Goal: Check status

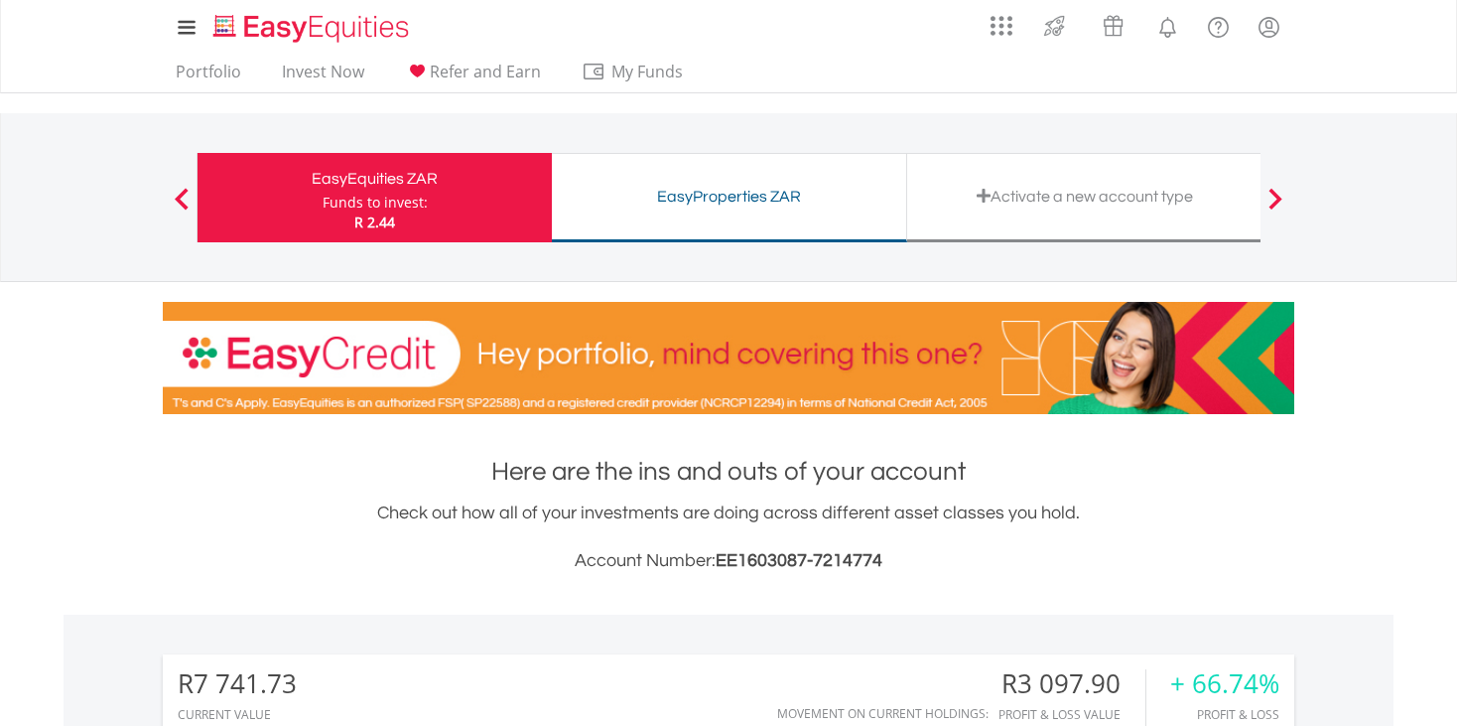
click at [729, 203] on div "EasyProperties ZAR" at bounding box center [729, 197] width 331 height 28
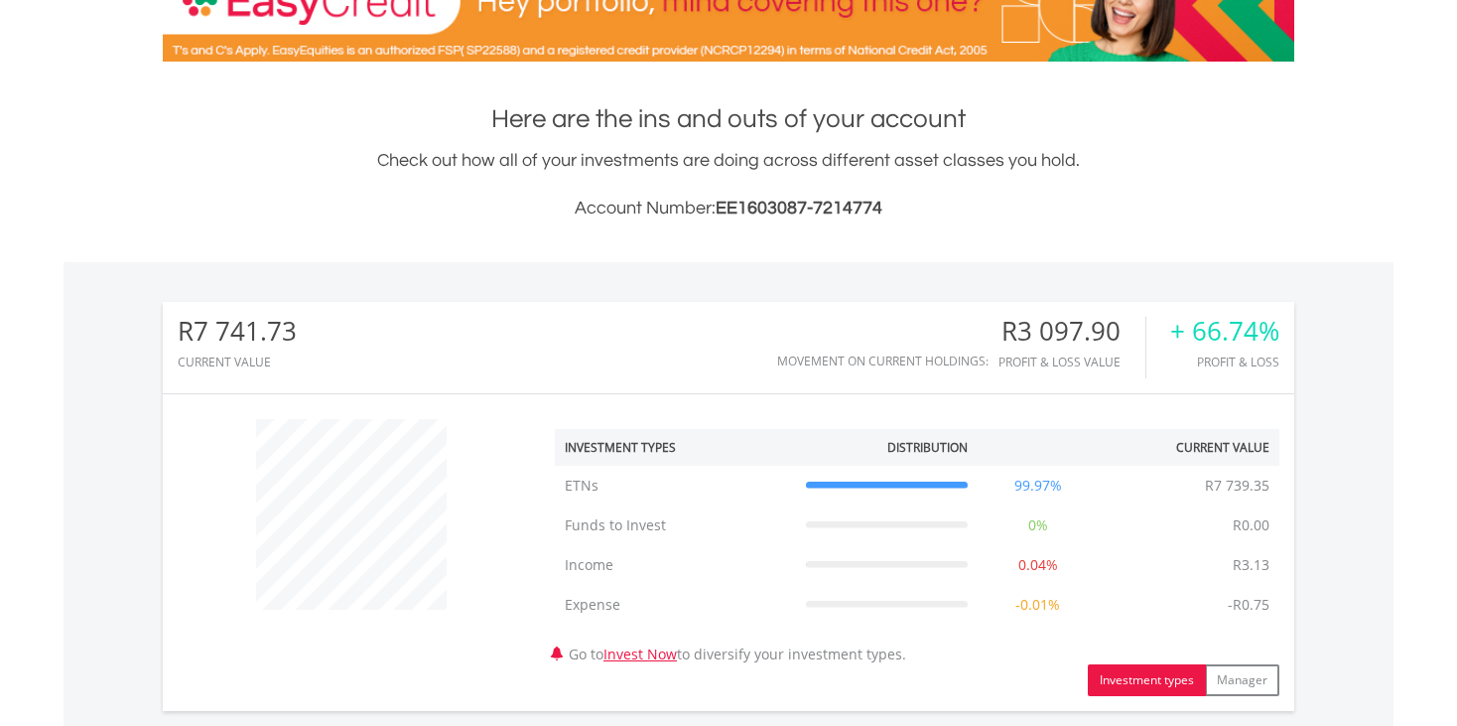
scroll to position [1030, 0]
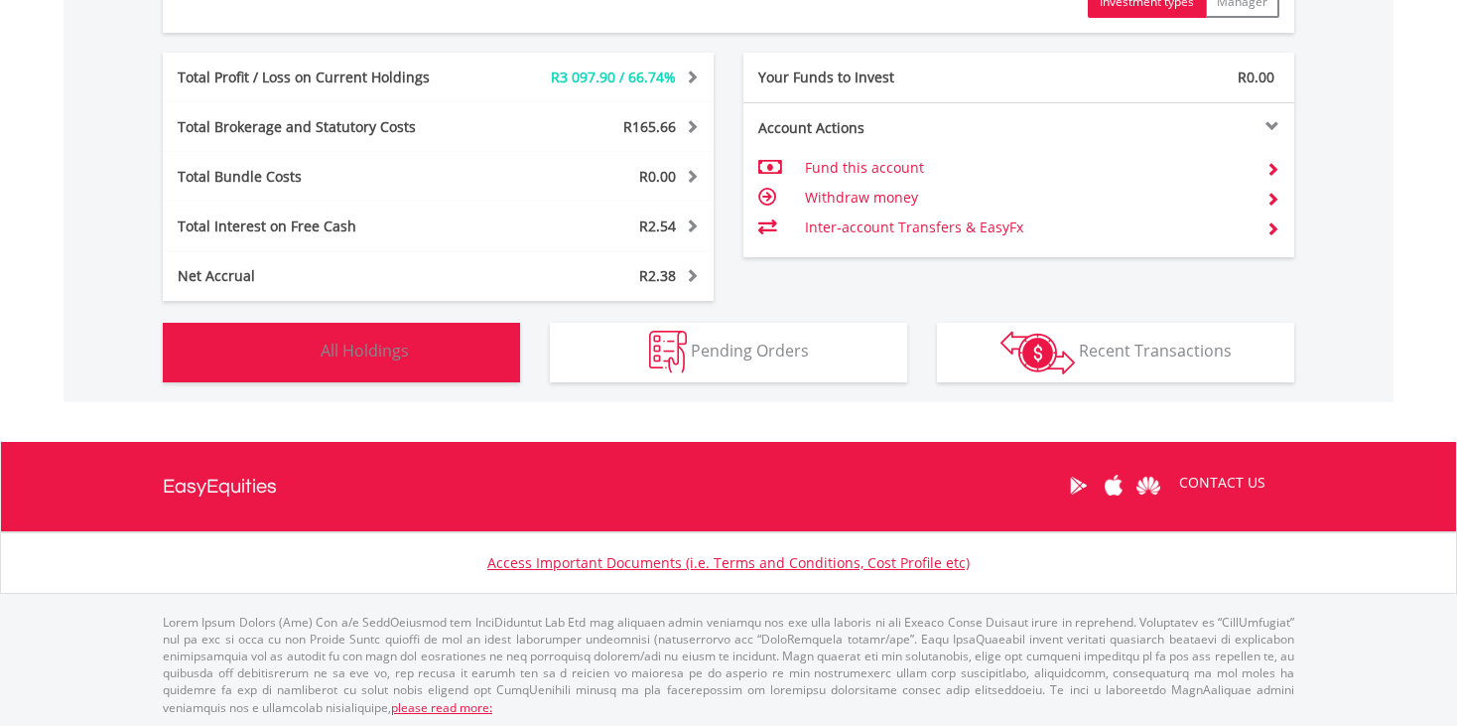
click at [401, 333] on button "Holdings All Holdings" at bounding box center [341, 353] width 357 height 60
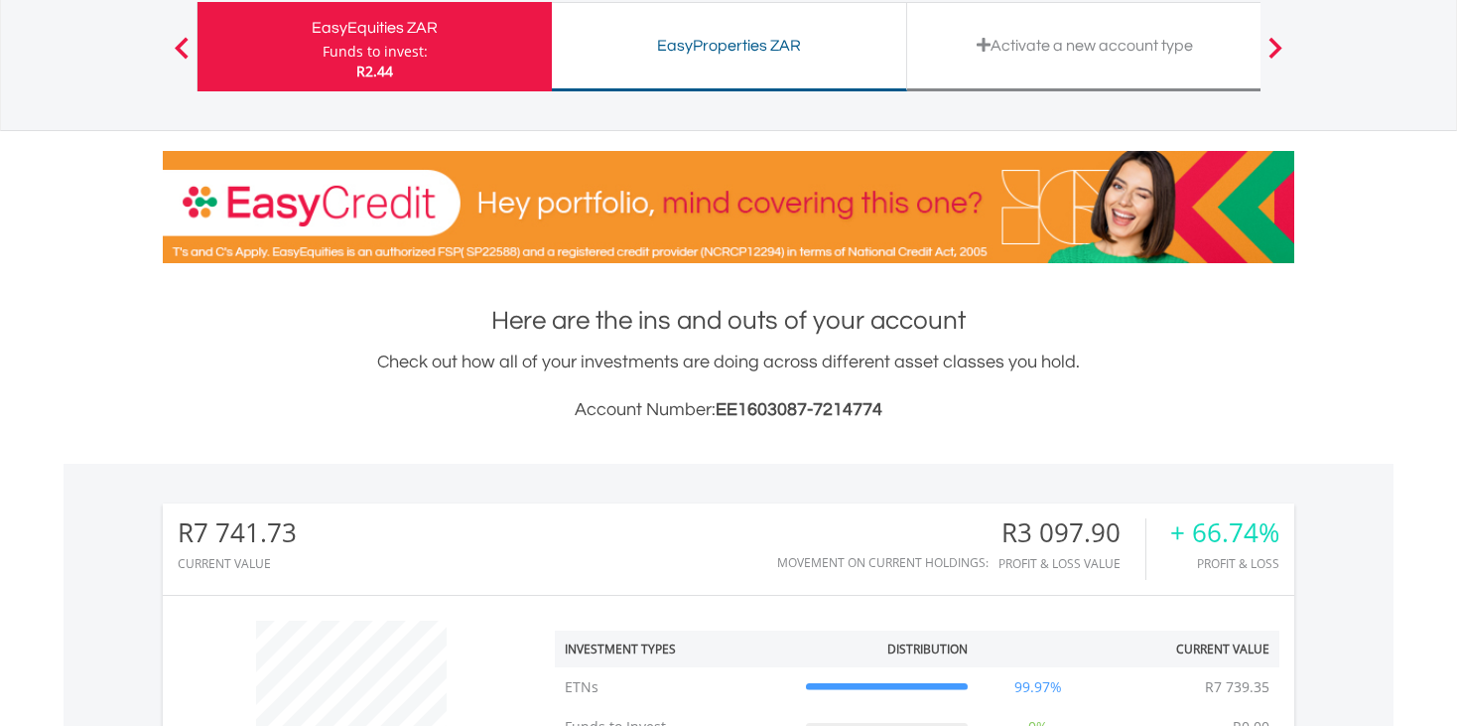
scroll to position [0, 0]
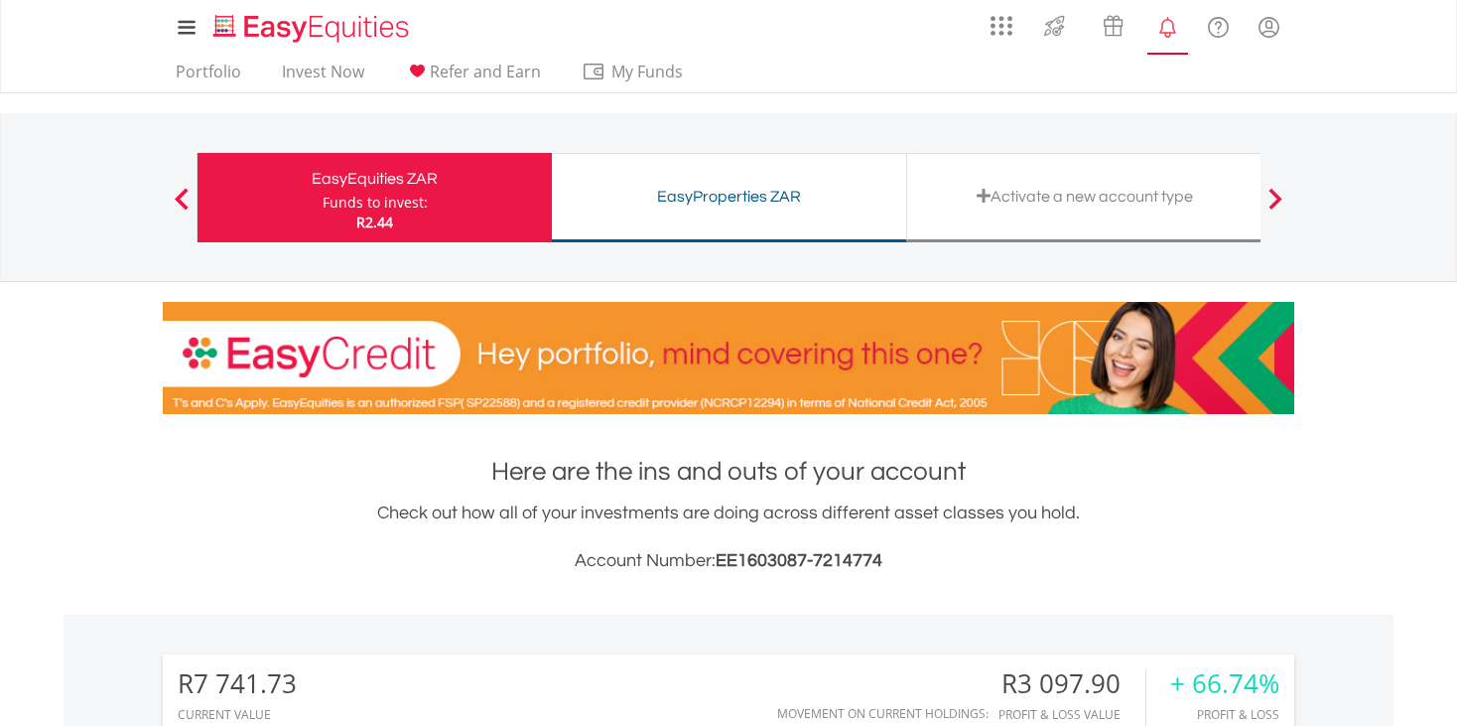
scroll to position [191, 377]
